Goal: Complete application form

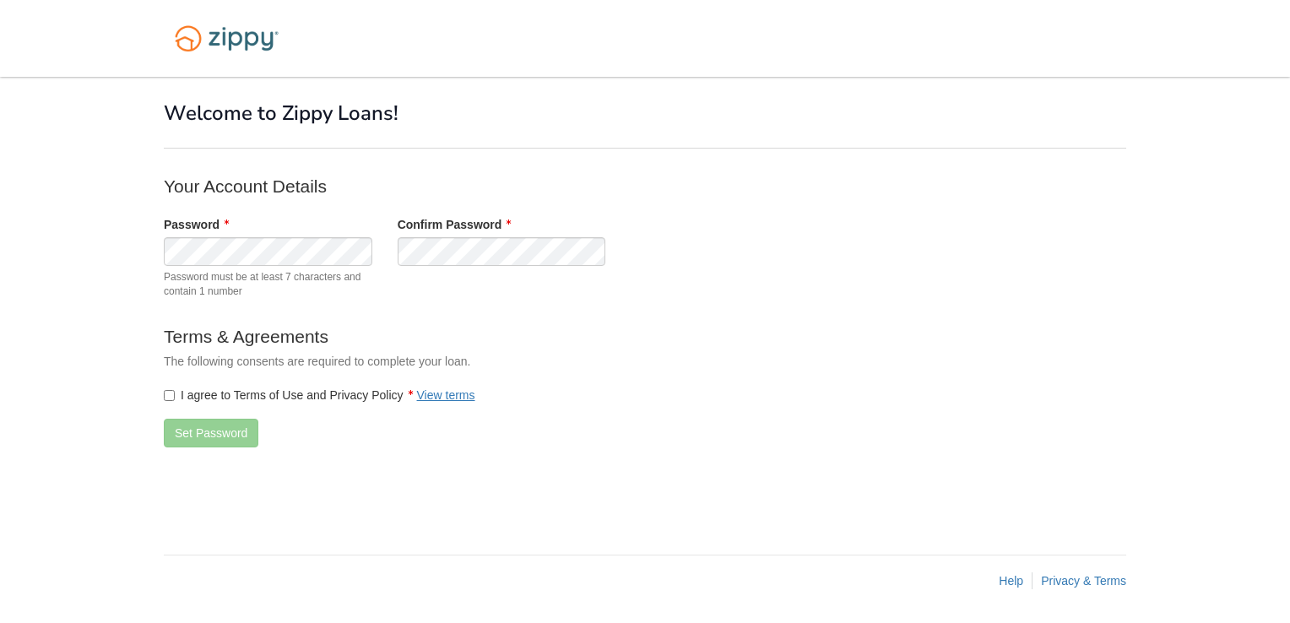
click at [176, 397] on label "I agree to Terms of Use and Privacy Policy View terms" at bounding box center [319, 395] width 311 height 17
click at [197, 430] on button "Set Password" at bounding box center [211, 433] width 95 height 29
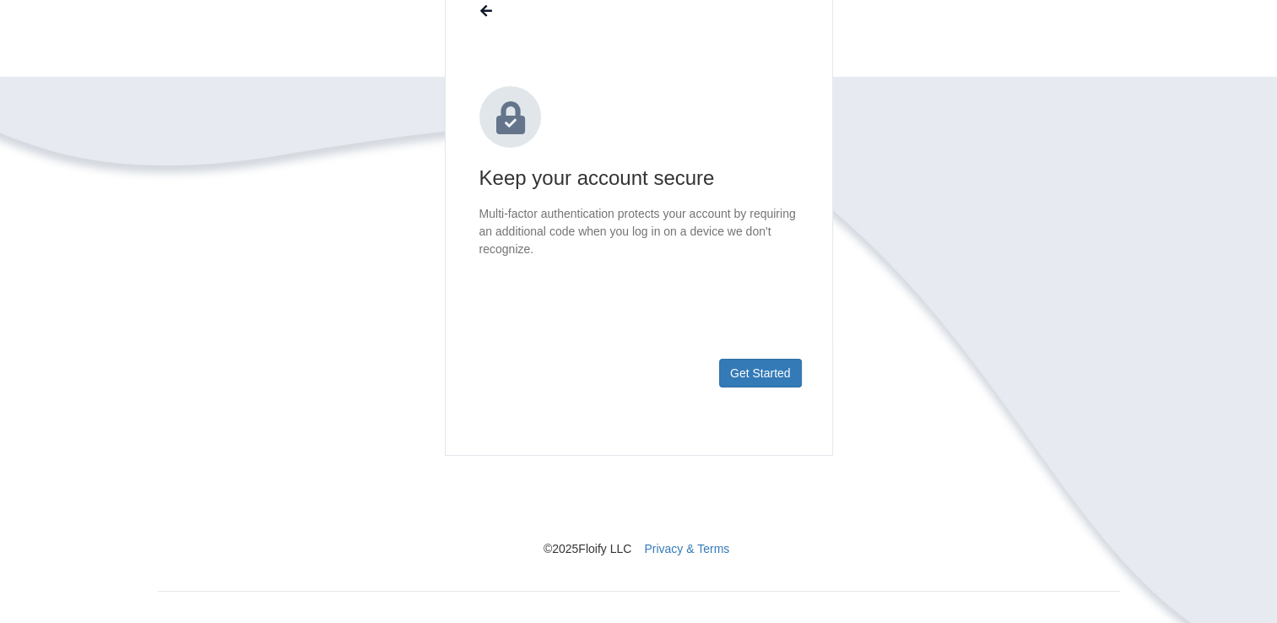
scroll to position [169, 0]
click at [763, 382] on button "Get Started" at bounding box center [760, 369] width 83 height 29
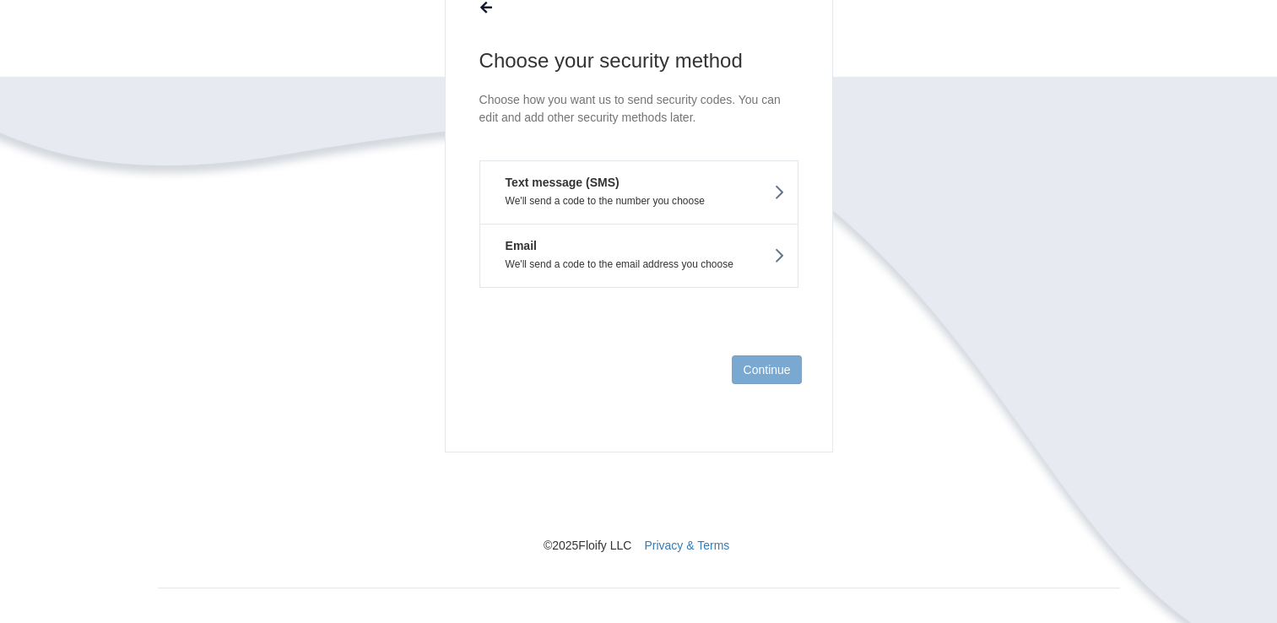
click at [544, 187] on em "Text message (SMS)" at bounding box center [556, 182] width 127 height 17
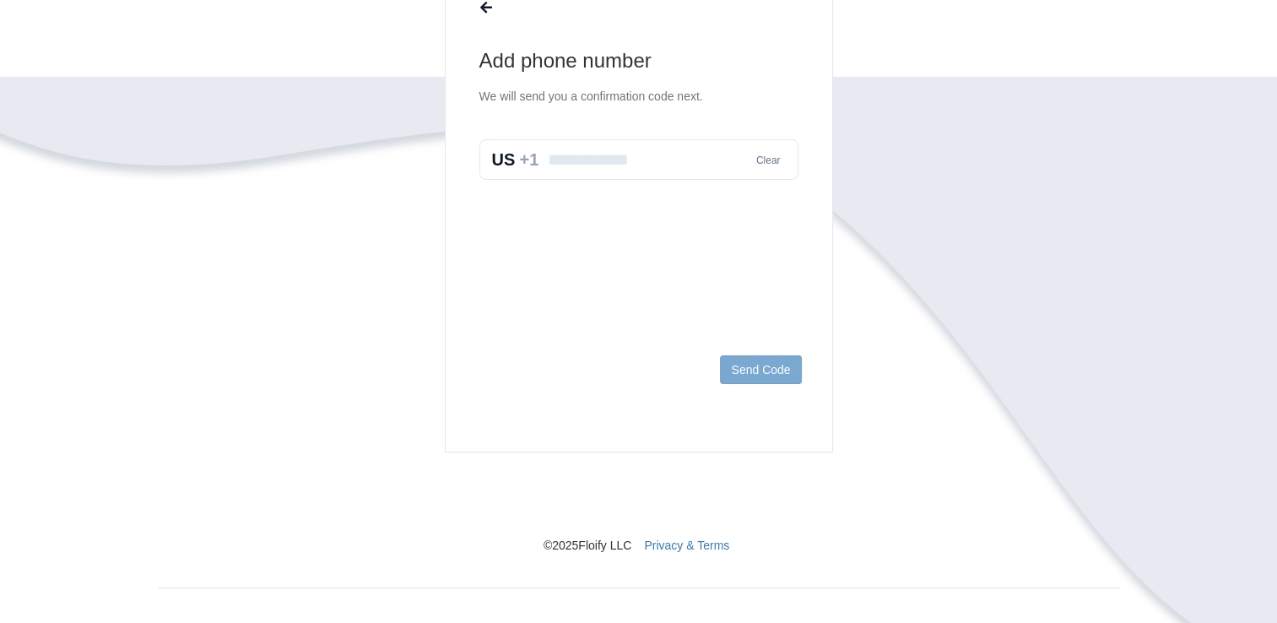
click at [560, 151] on input "text" at bounding box center [638, 159] width 319 height 41
type input "**********"
click at [739, 366] on button "Send Code" at bounding box center [760, 369] width 81 height 29
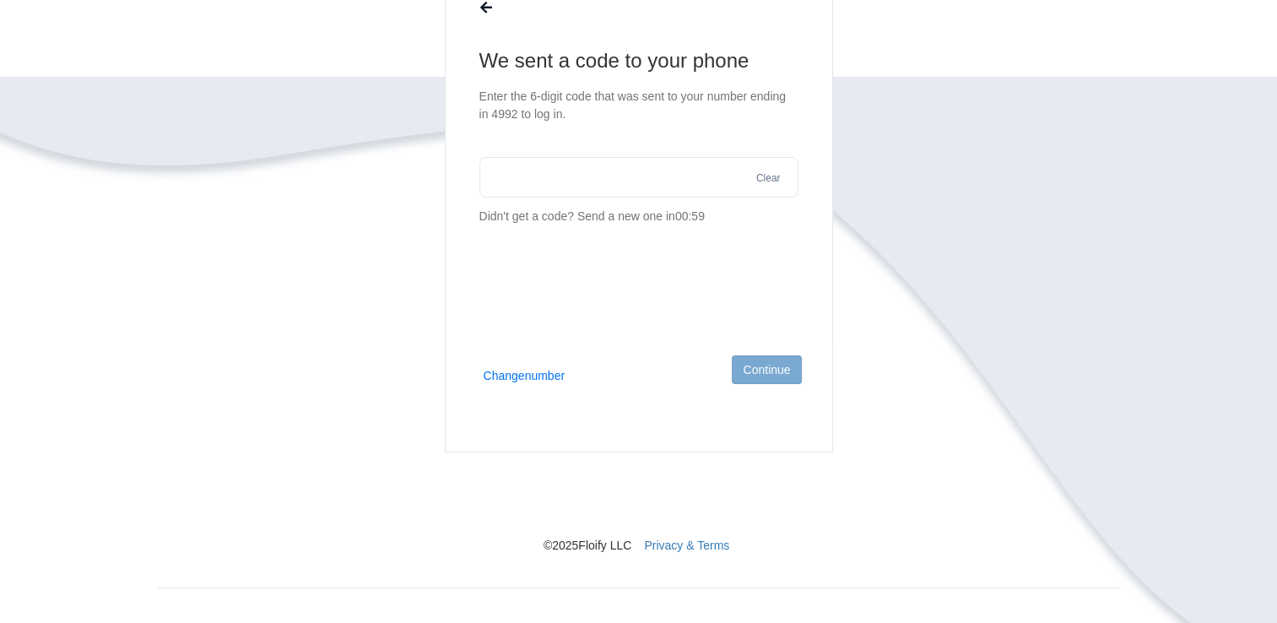
click at [529, 161] on input "text" at bounding box center [638, 177] width 319 height 41
type input "******"
click at [761, 371] on button "Continue" at bounding box center [766, 369] width 69 height 29
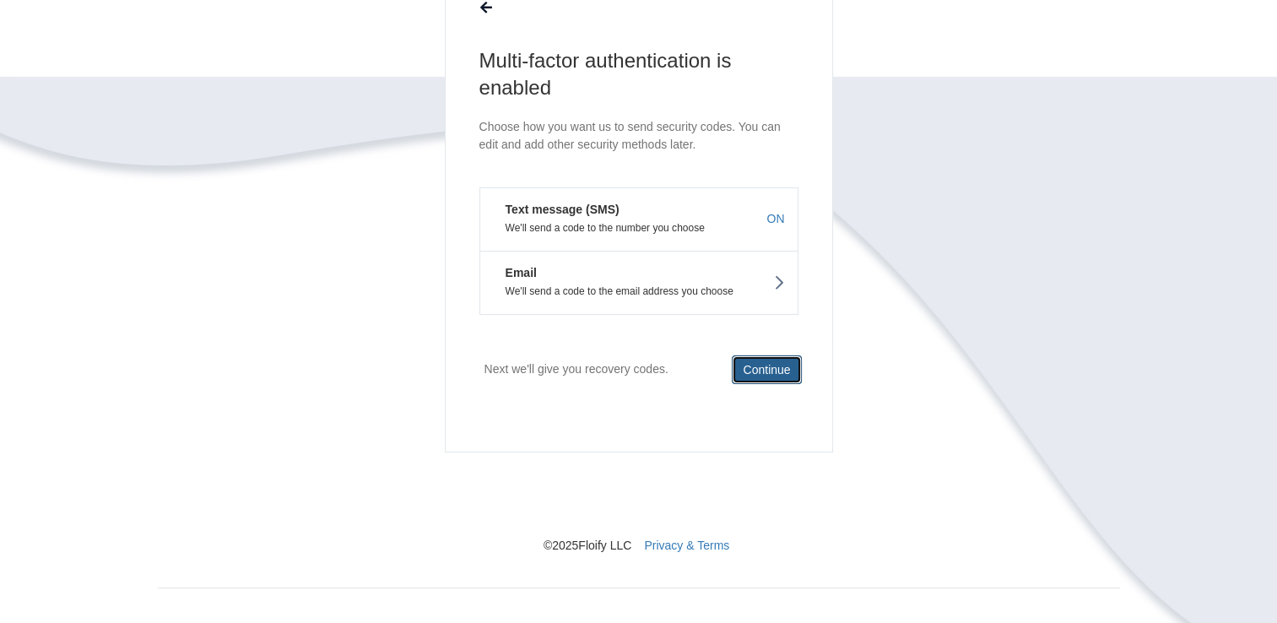
click at [760, 371] on button "Continue" at bounding box center [766, 369] width 69 height 29
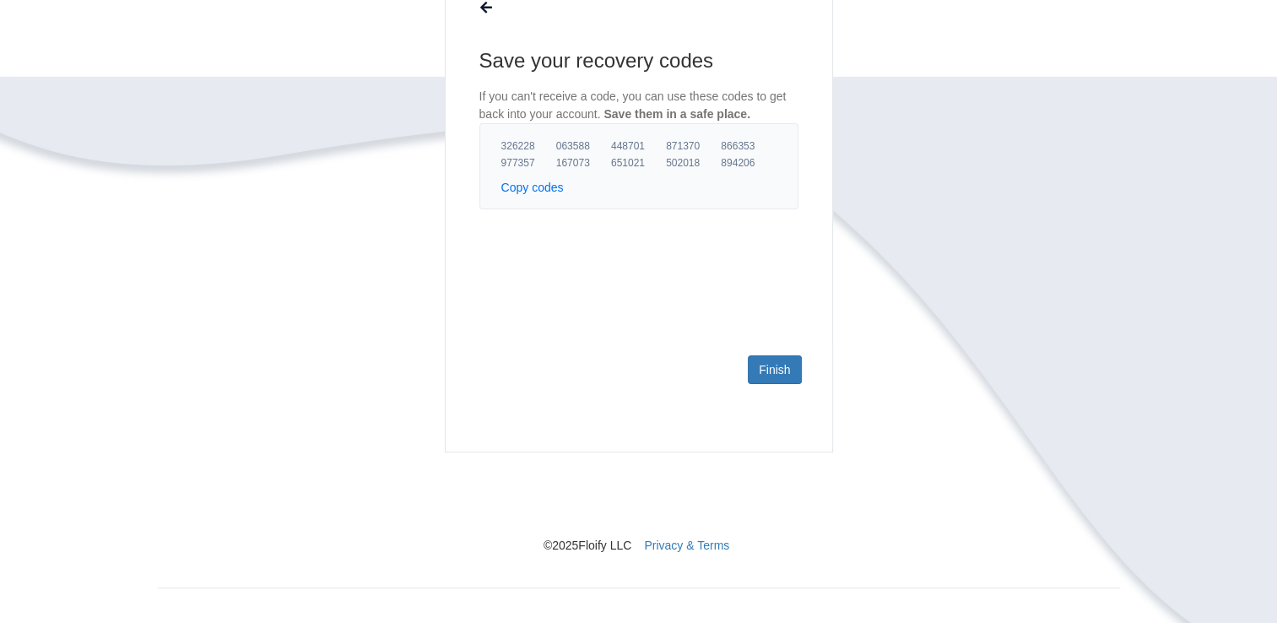
click at [520, 187] on button "Copy codes" at bounding box center [532, 187] width 62 height 17
click at [528, 185] on button "Copy codes" at bounding box center [532, 187] width 62 height 17
click at [783, 368] on link "Finish" at bounding box center [774, 369] width 53 height 29
